Goal: Complete application form

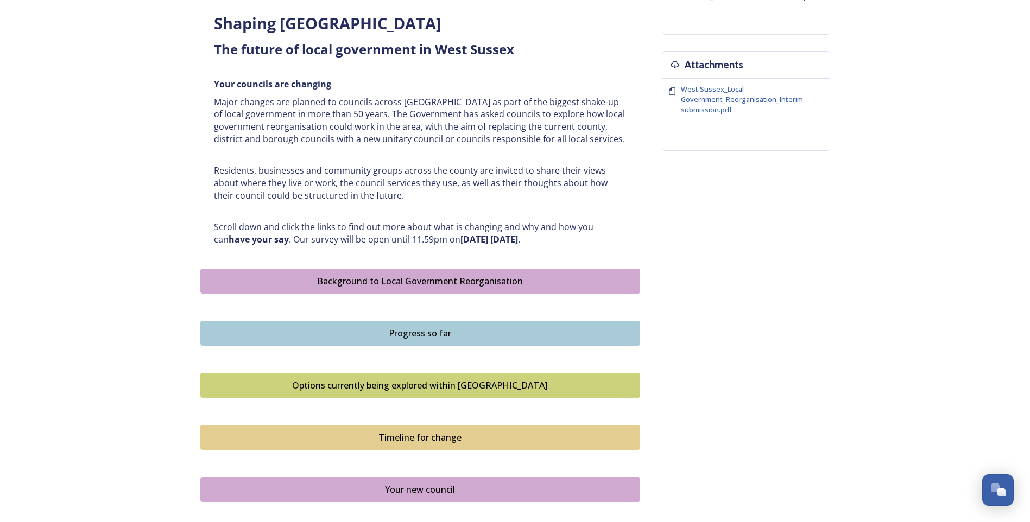
scroll to position [380, 0]
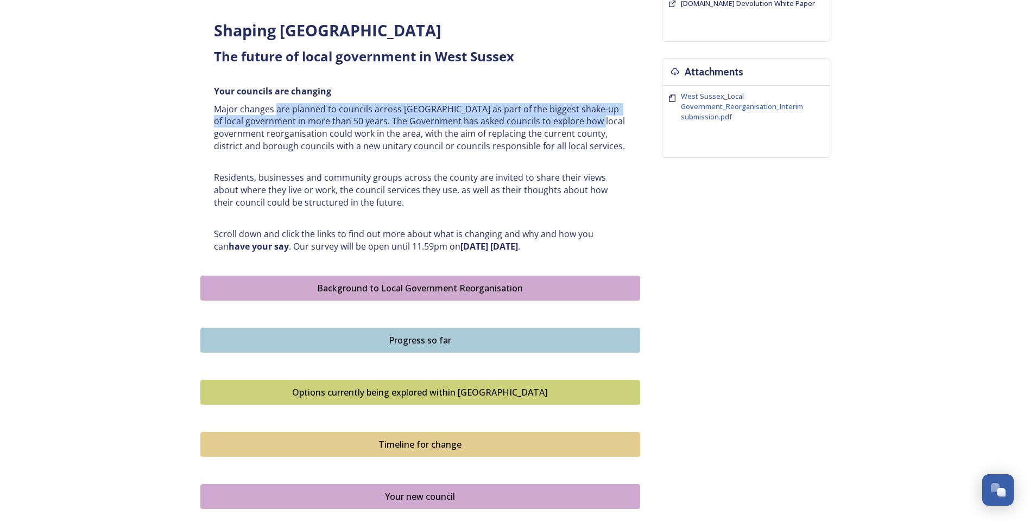
drag, startPoint x: 275, startPoint y: 106, endPoint x: 634, endPoint y: 116, distance: 359.4
click at [634, 116] on div "Shaping [GEOGRAPHIC_DATA] ﻿﻿﻿The future of local government in [GEOGRAPHIC_DATA…" at bounding box center [420, 136] width 429 height 246
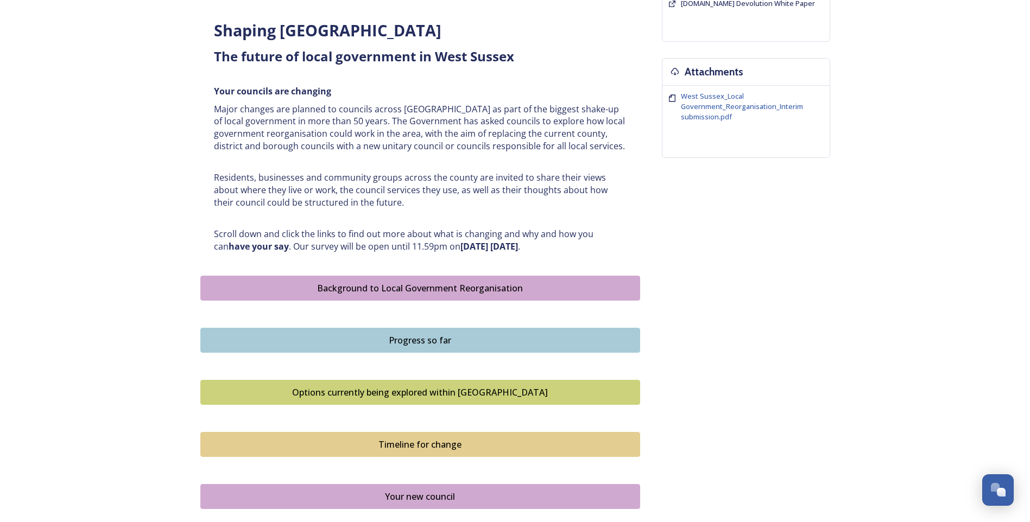
drag, startPoint x: 634, startPoint y: 116, endPoint x: 430, endPoint y: 143, distance: 205.9
click at [433, 147] on p "Major changes are planned to councils across [GEOGRAPHIC_DATA] as part of the b…" at bounding box center [420, 127] width 412 height 49
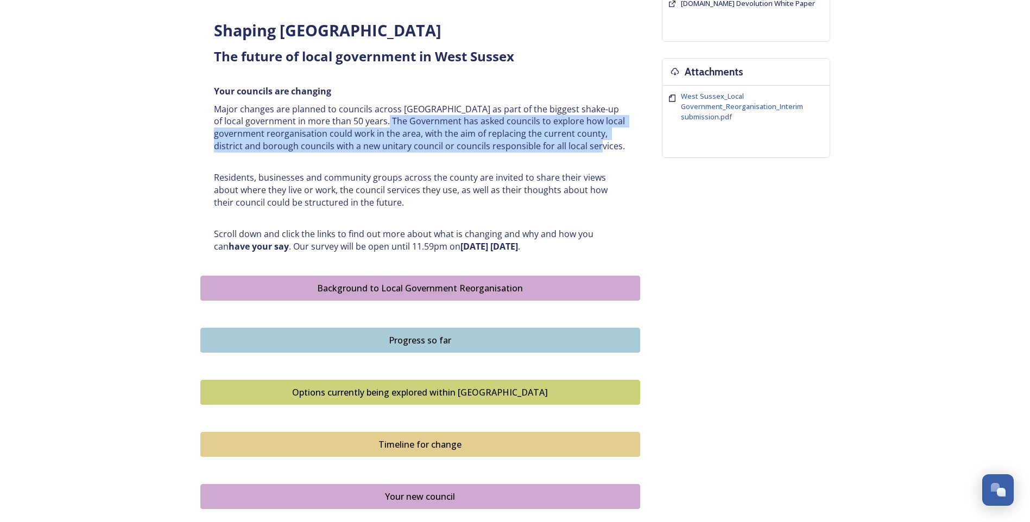
drag, startPoint x: 416, startPoint y: 120, endPoint x: 617, endPoint y: 152, distance: 202.7
click at [617, 152] on p "Major changes are planned to councils across [GEOGRAPHIC_DATA] as part of the b…" at bounding box center [420, 127] width 412 height 49
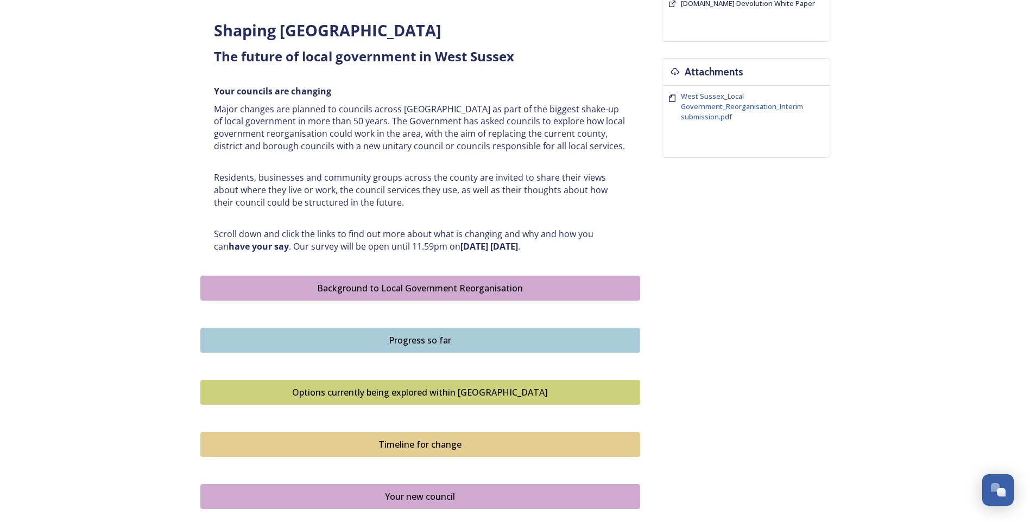
drag, startPoint x: 617, startPoint y: 152, endPoint x: 653, endPoint y: 191, distance: 53.7
click at [653, 191] on div "Shaping [GEOGRAPHIC_DATA] ﻿﻿﻿The future of local government in [GEOGRAPHIC_DATA…" at bounding box center [515, 200] width 630 height 992
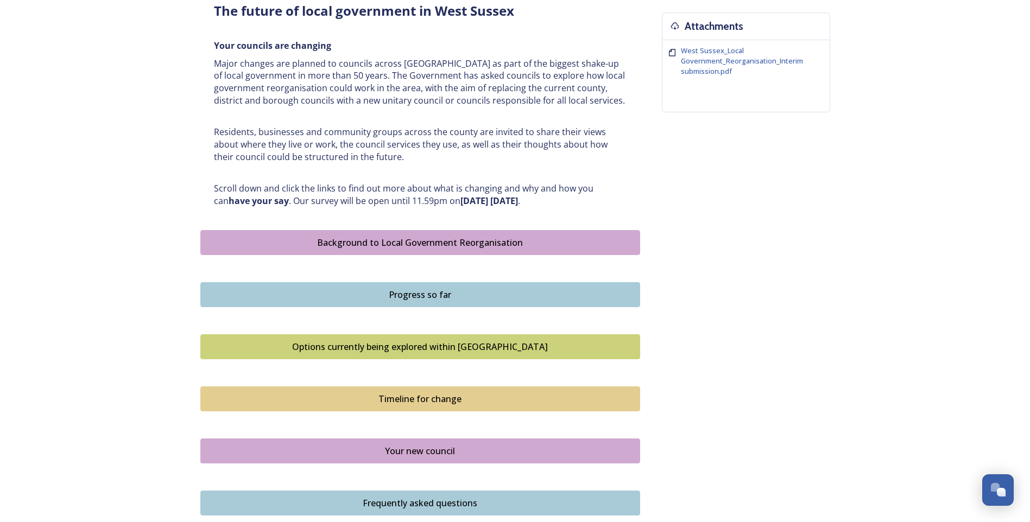
scroll to position [488, 0]
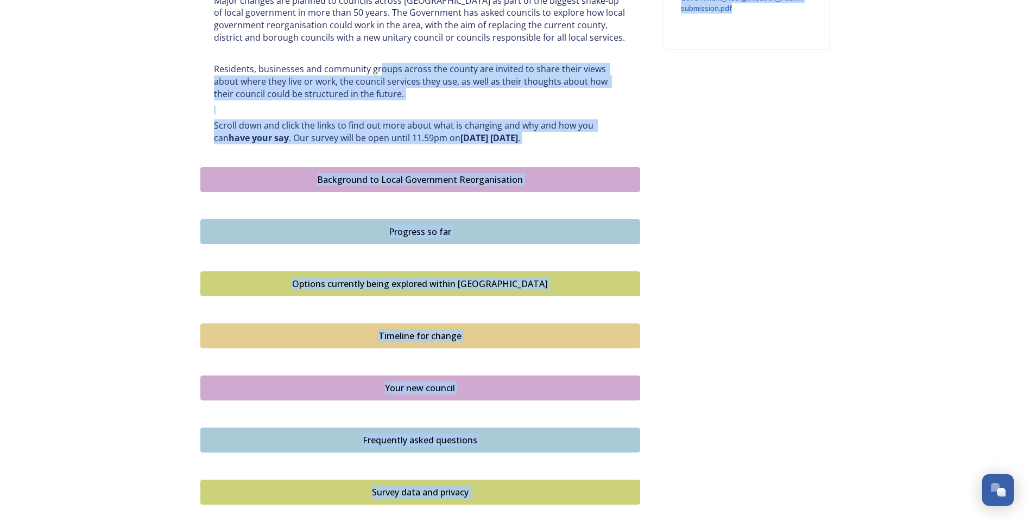
drag, startPoint x: 377, startPoint y: 62, endPoint x: 674, endPoint y: 68, distance: 296.9
click at [674, 68] on div "Shaping [GEOGRAPHIC_DATA] ﻿﻿﻿The future of local government in [GEOGRAPHIC_DATA…" at bounding box center [515, 91] width 630 height 992
drag, startPoint x: 674, startPoint y: 68, endPoint x: 589, endPoint y: 76, distance: 85.6
click at [590, 76] on p "Residents, businesses and community groups across the county are invited to sha…" at bounding box center [420, 81] width 412 height 37
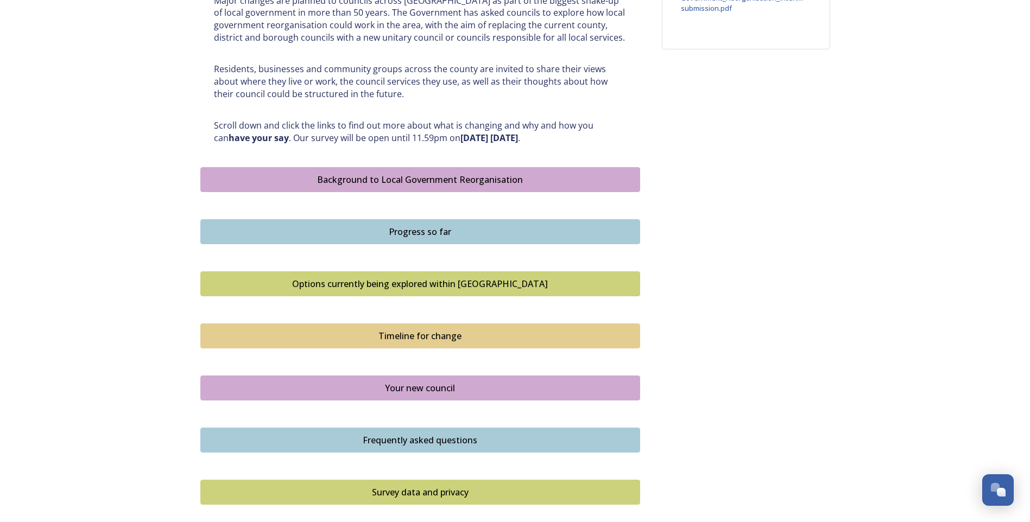
drag, startPoint x: 531, startPoint y: 68, endPoint x: 641, endPoint y: 93, distance: 113.1
click at [641, 93] on div "Shaping [GEOGRAPHIC_DATA] ﻿﻿﻿The future of local government in [GEOGRAPHIC_DATA…" at bounding box center [515, 91] width 630 height 992
drag, startPoint x: 641, startPoint y: 93, endPoint x: 409, endPoint y: 104, distance: 232.0
click at [420, 106] on h6 at bounding box center [420, 110] width 412 height 9
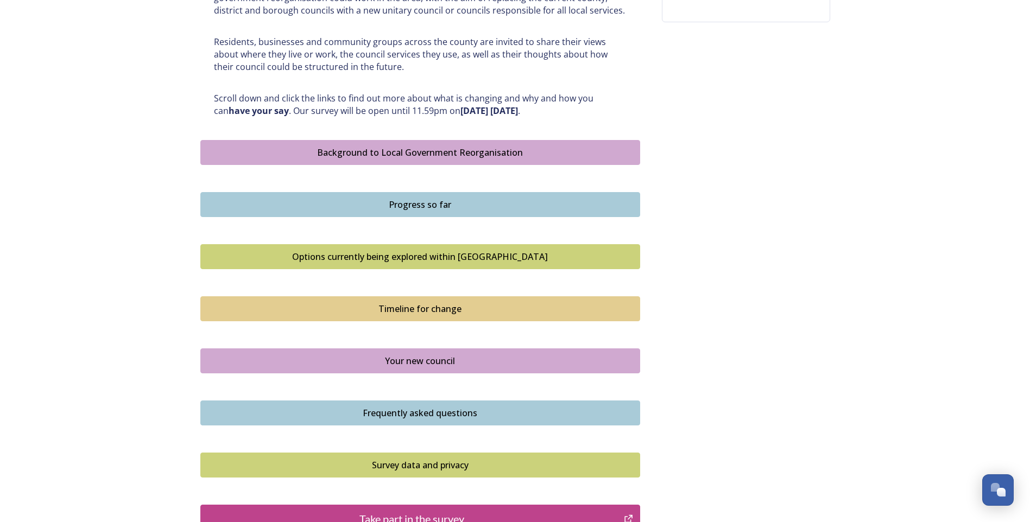
scroll to position [543, 0]
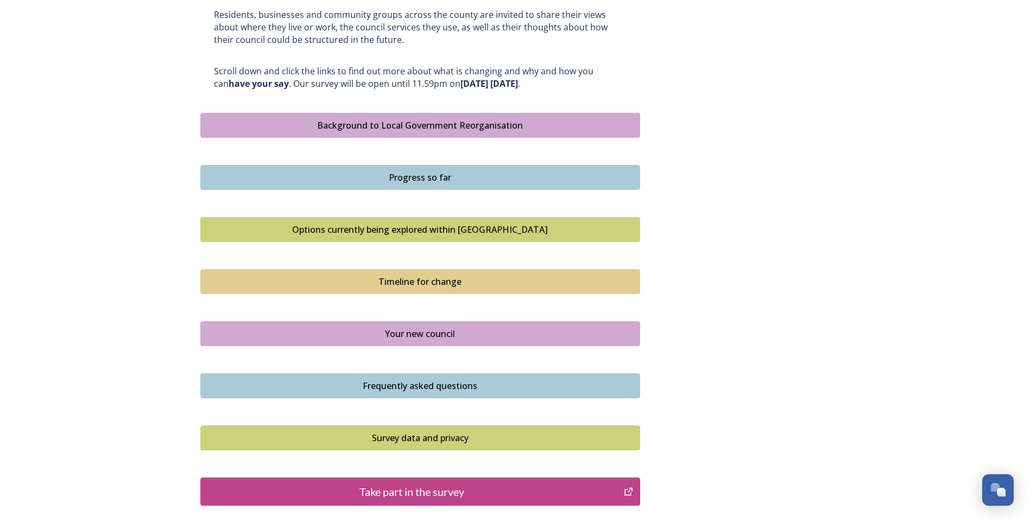
drag, startPoint x: 214, startPoint y: 69, endPoint x: 619, endPoint y: 86, distance: 405.8
click at [619, 86] on p "Scroll down and click the links to find out more about what is changing and why…" at bounding box center [420, 77] width 412 height 24
drag, startPoint x: 619, startPoint y: 86, endPoint x: 702, endPoint y: 107, distance: 85.2
click at [704, 99] on div "Shaping [GEOGRAPHIC_DATA] ﻿﻿﻿The future of local government in [GEOGRAPHIC_DATA…" at bounding box center [515, 37] width 630 height 992
click at [452, 124] on div "Background to Local Government Reorganisation" at bounding box center [420, 125] width 428 height 13
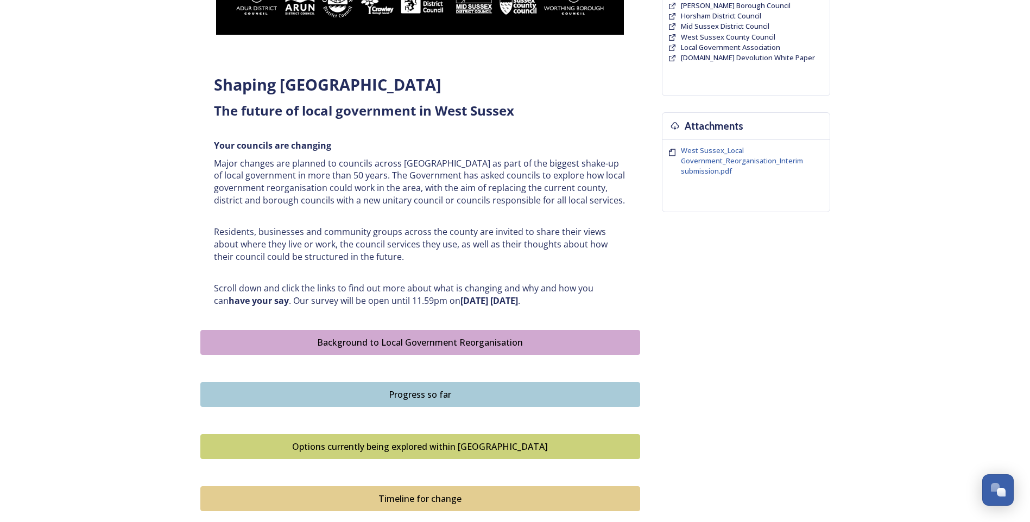
scroll to position [646, 0]
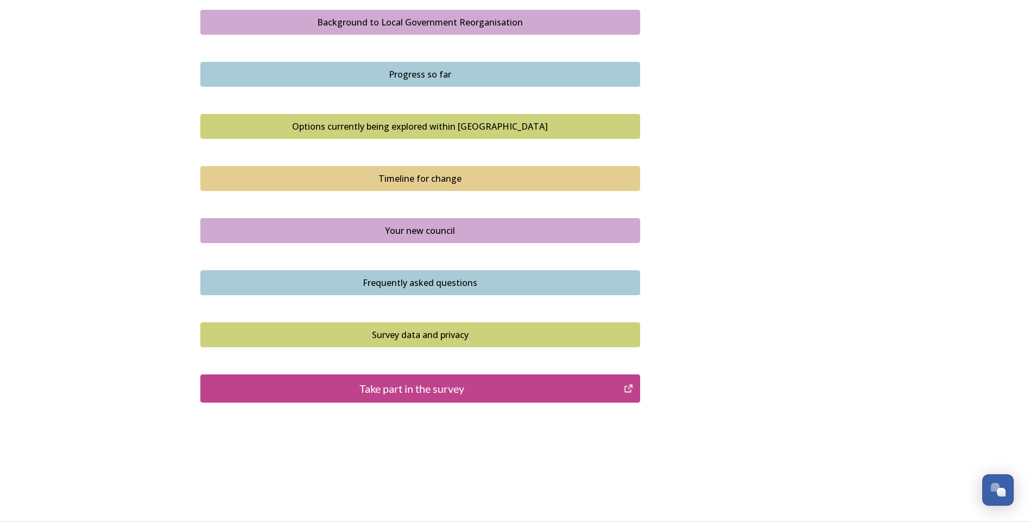
click at [427, 392] on div "Take part in the survey" at bounding box center [412, 388] width 412 height 16
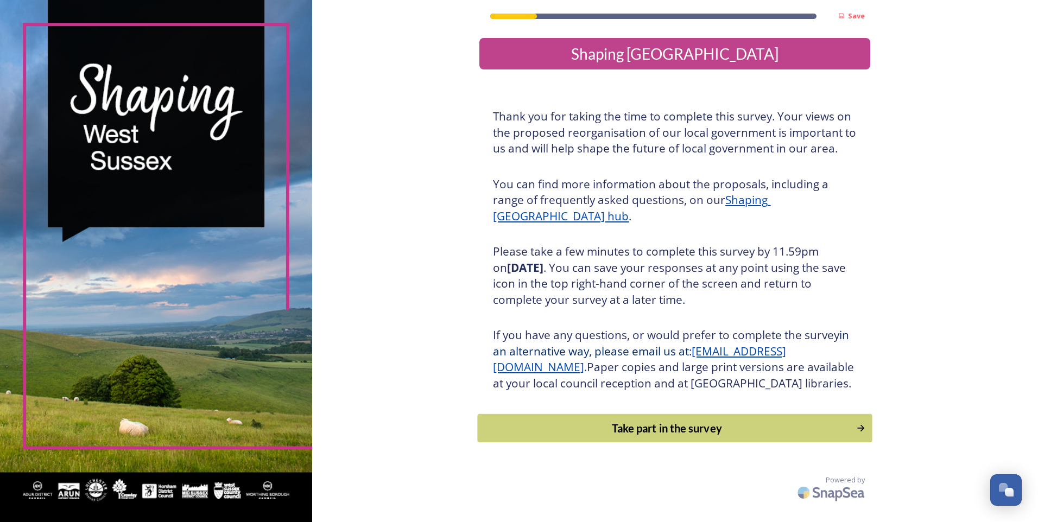
click at [695, 436] on div "Take part in the survey" at bounding box center [667, 428] width 367 height 16
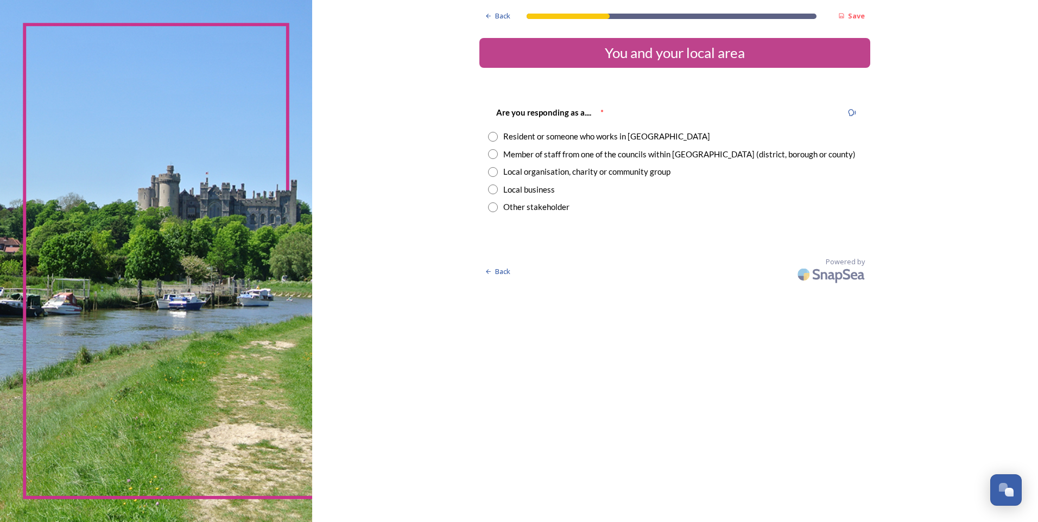
click at [636, 139] on div "Resident or someone who works in West Sussex" at bounding box center [606, 136] width 207 height 12
radio input "true"
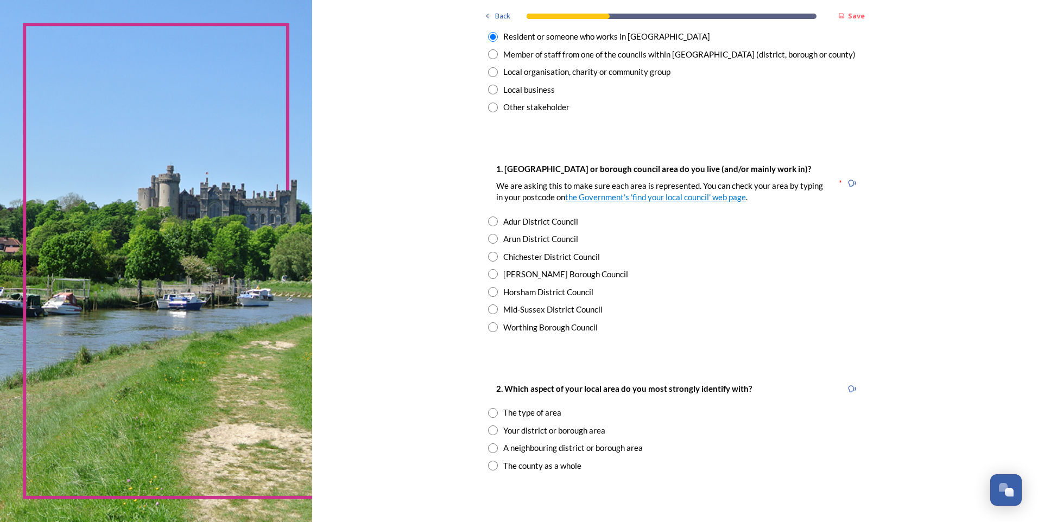
scroll to position [109, 0]
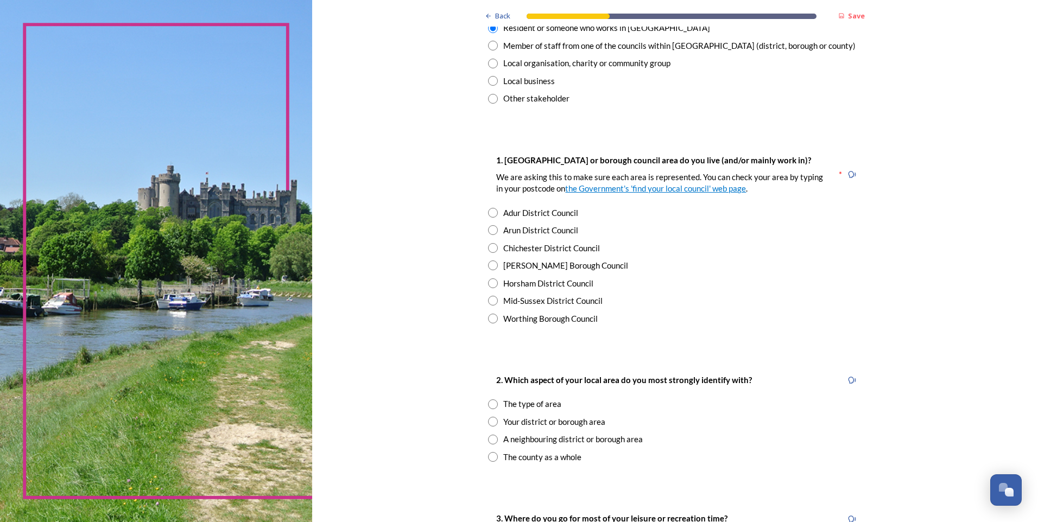
click at [507, 251] on div "Chichester District Council" at bounding box center [551, 248] width 97 height 12
radio input "true"
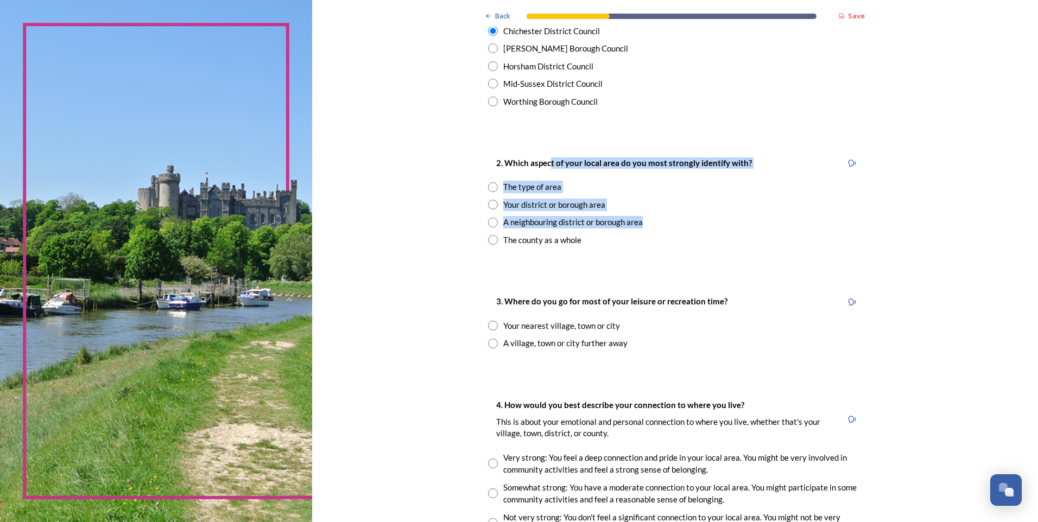
drag, startPoint x: 547, startPoint y: 161, endPoint x: 765, endPoint y: 221, distance: 226.7
click at [765, 221] on div "2. Which aspect of your local area do you most strongly identify with? The type…" at bounding box center [674, 200] width 391 height 111
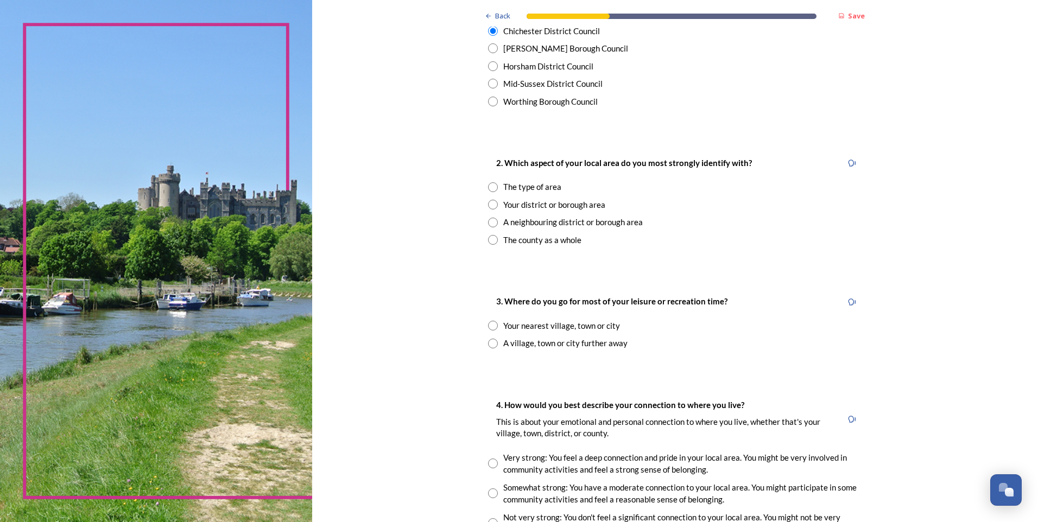
drag, startPoint x: 765, startPoint y: 221, endPoint x: 583, endPoint y: 249, distance: 183.9
click at [583, 249] on div "2. Which aspect of your local area do you most strongly identify with? The type…" at bounding box center [674, 200] width 391 height 111
click at [488, 239] on input "radio" at bounding box center [493, 240] width 10 height 10
radio input "true"
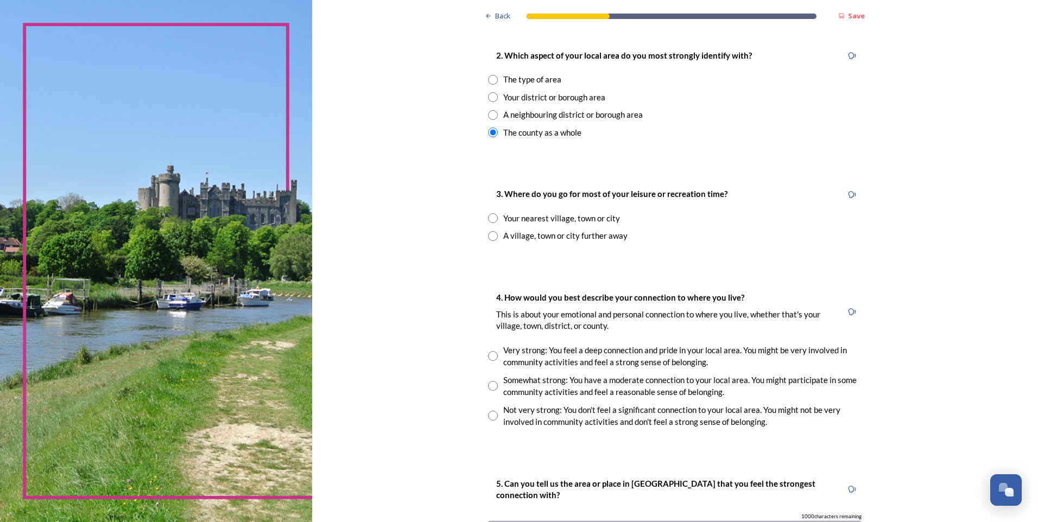
scroll to position [434, 0]
click at [498, 218] on div "Your nearest village, town or city" at bounding box center [674, 217] width 373 height 12
radio input "true"
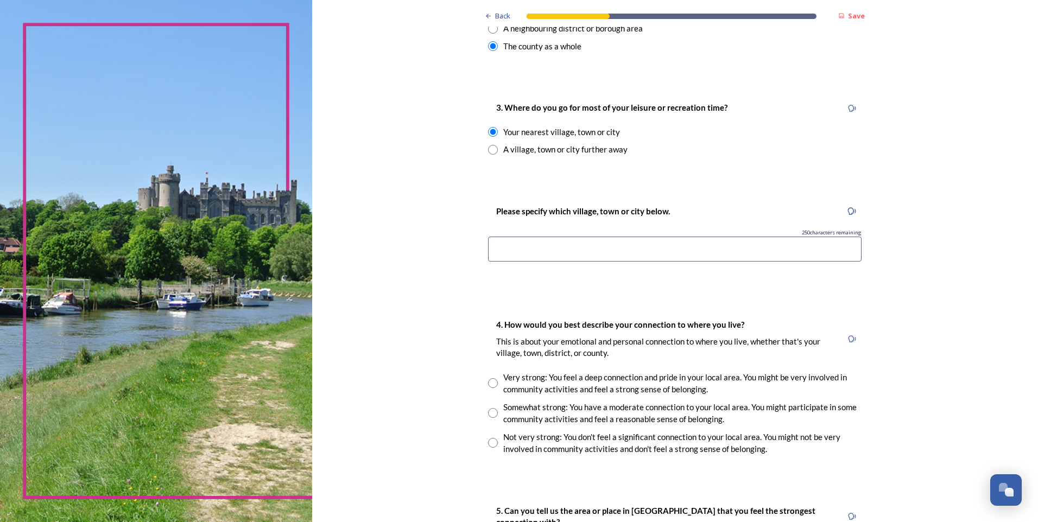
scroll to position [543, 0]
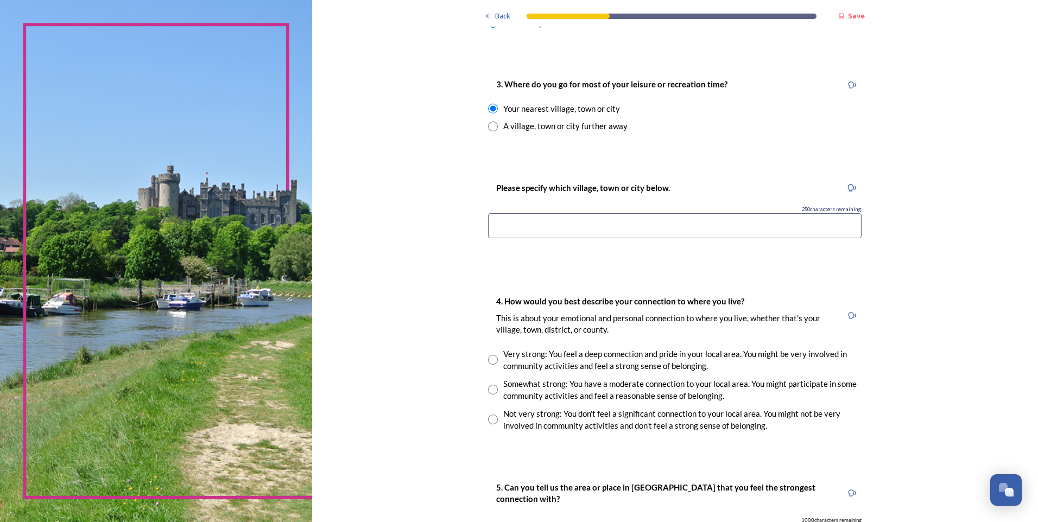
click at [641, 224] on input at bounding box center [674, 225] width 373 height 25
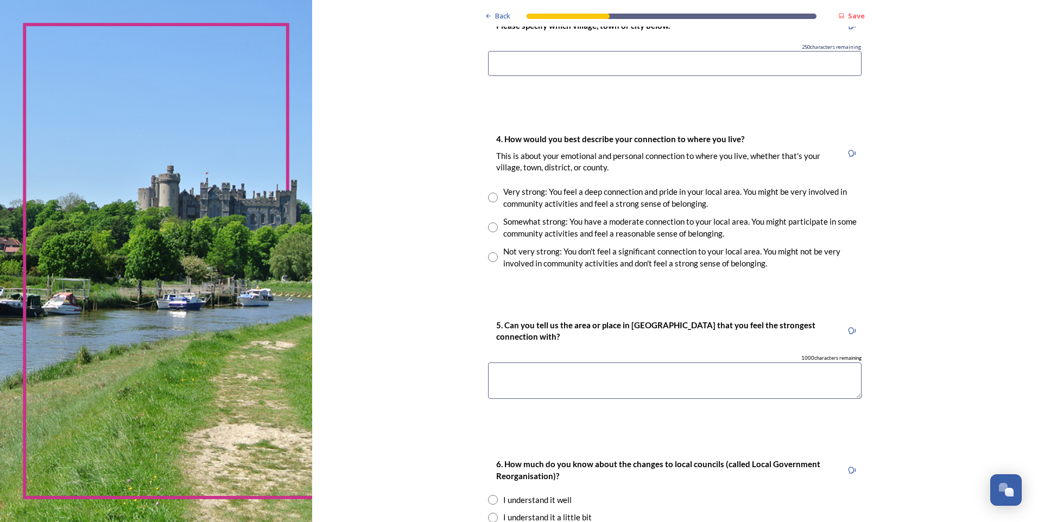
scroll to position [706, 0]
drag, startPoint x: 594, startPoint y: 329, endPoint x: 857, endPoint y: 325, distance: 263.2
click at [857, 325] on div "5. Can you tell us the area or place in West Sussex that you feel the strongest…" at bounding box center [674, 363] width 391 height 112
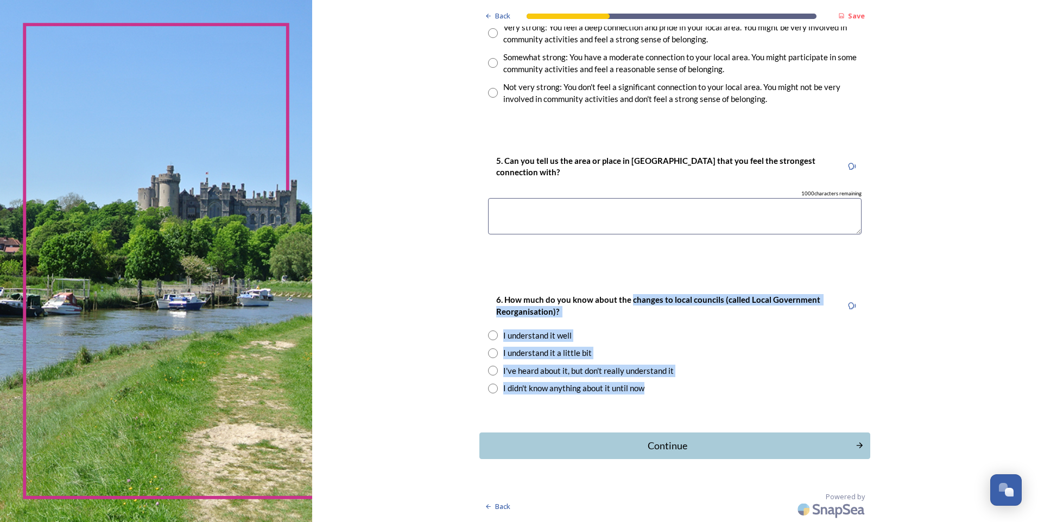
drag, startPoint x: 626, startPoint y: 293, endPoint x: 768, endPoint y: 396, distance: 175.3
click at [768, 396] on div "6. How much do you know about the changes to local councils (called Local Gover…" at bounding box center [674, 343] width 391 height 123
